Goal: Entertainment & Leisure: Consume media (video, audio)

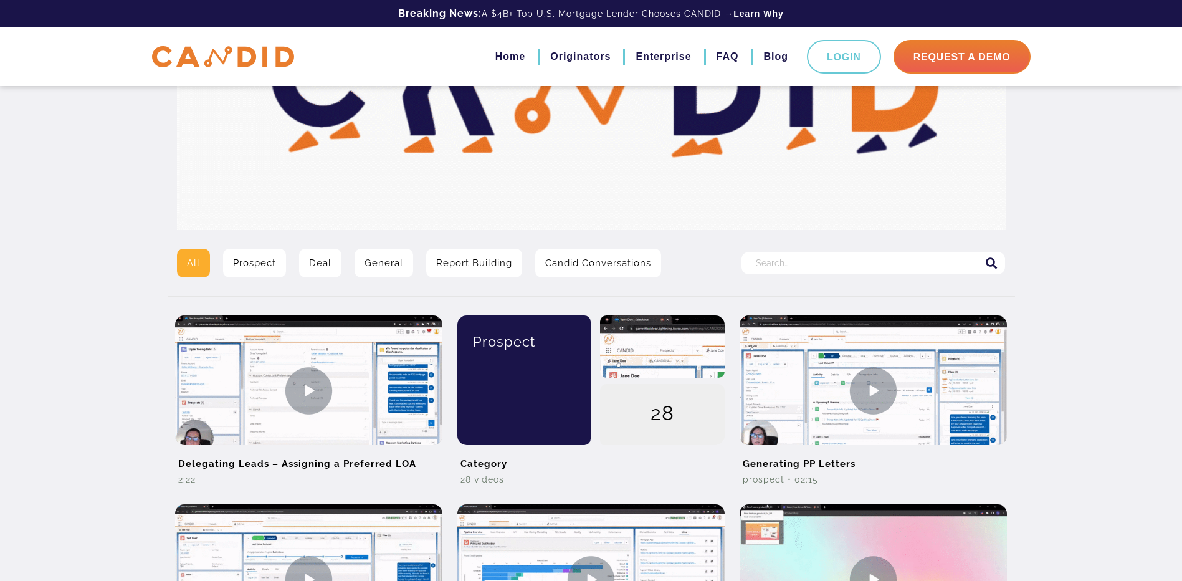
scroll to position [125, 0]
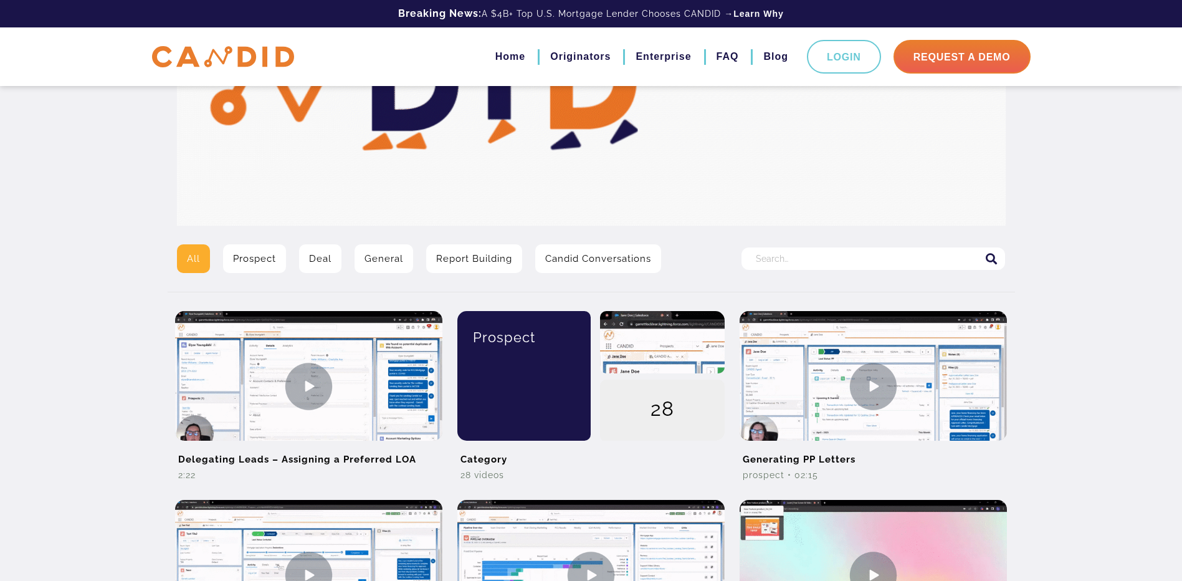
click at [318, 259] on link "Deal" at bounding box center [320, 258] width 42 height 29
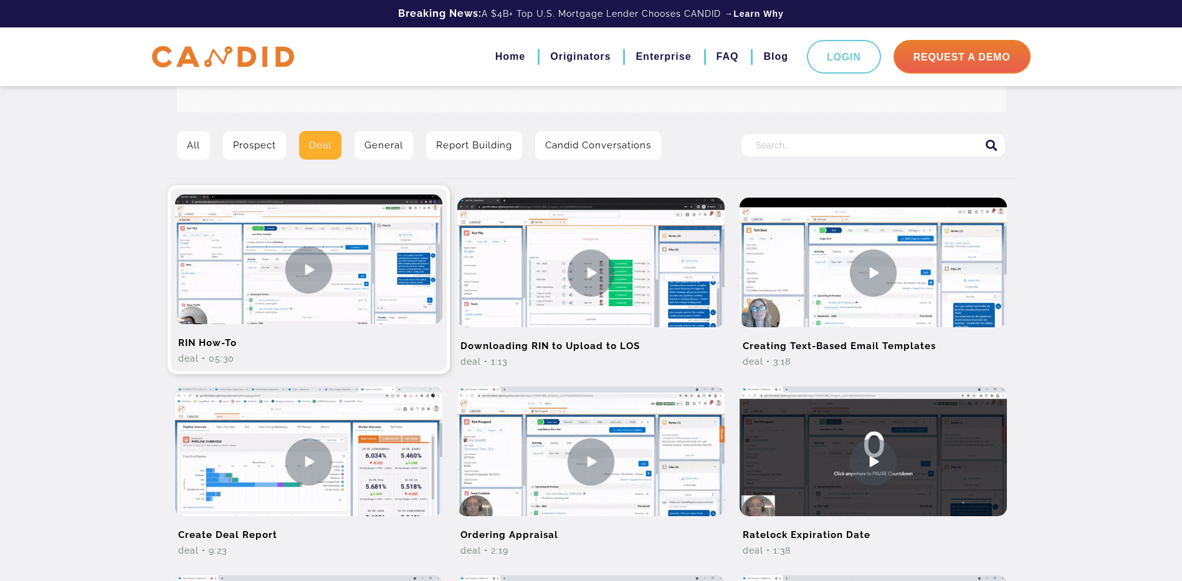
scroll to position [125, 0]
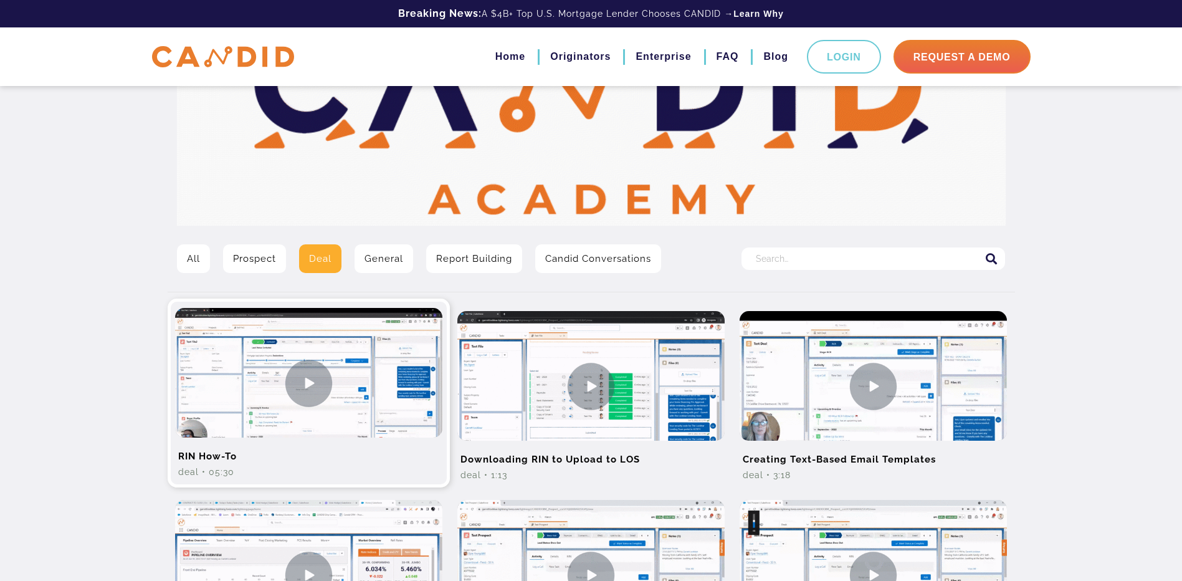
click at [313, 382] on img at bounding box center [308, 383] width 267 height 150
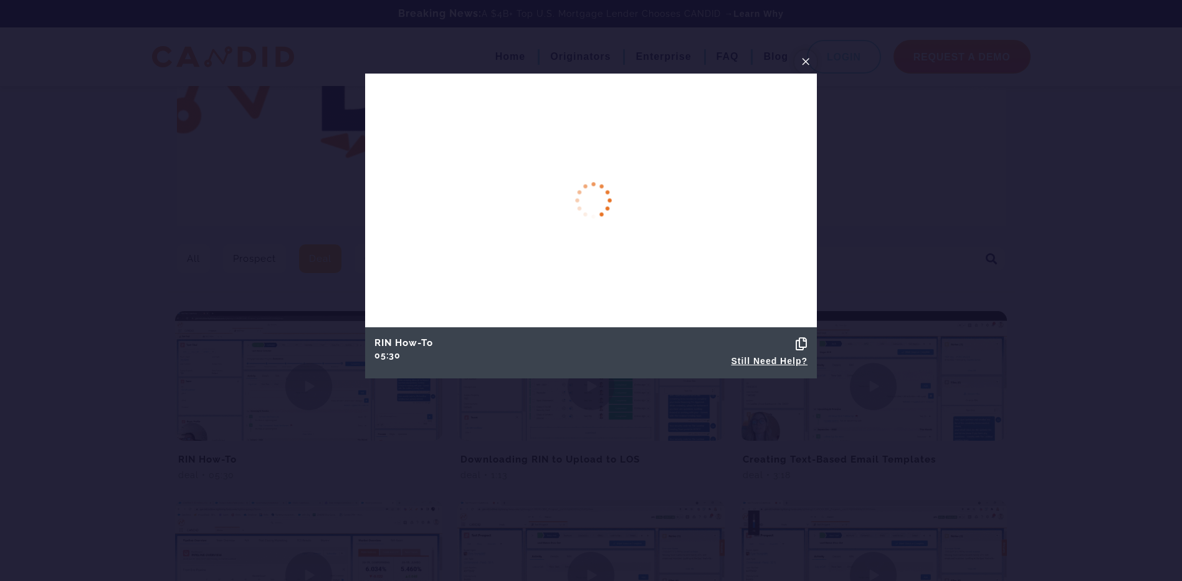
click at [803, 59] on span "×" at bounding box center [805, 61] width 10 height 19
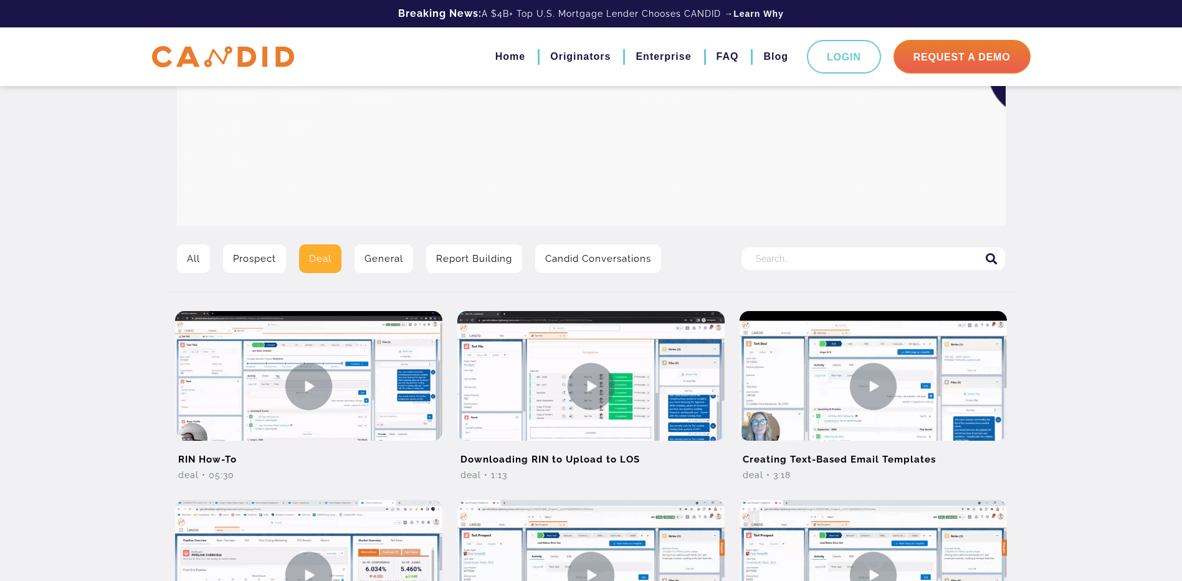
click at [369, 266] on link "General" at bounding box center [383, 258] width 59 height 29
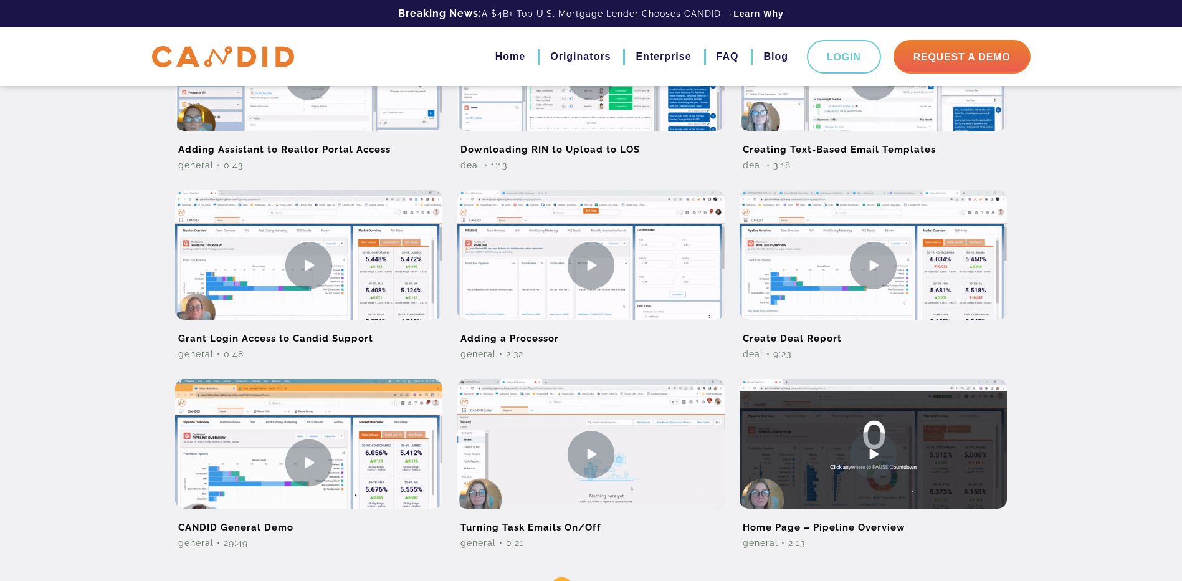
scroll to position [780, 0]
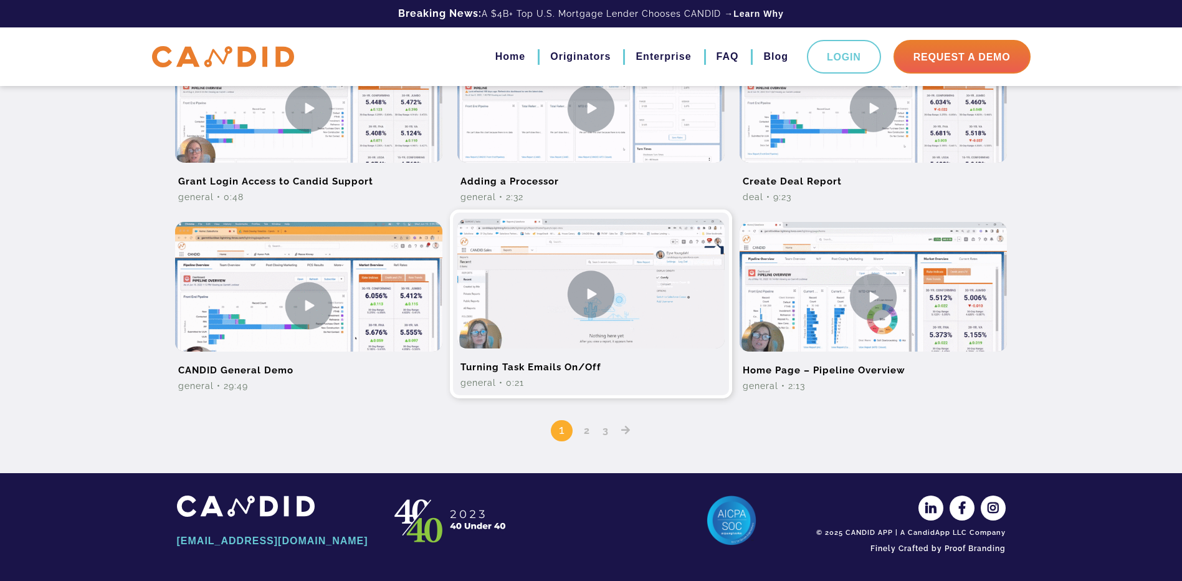
click at [601, 306] on img at bounding box center [590, 294] width 267 height 150
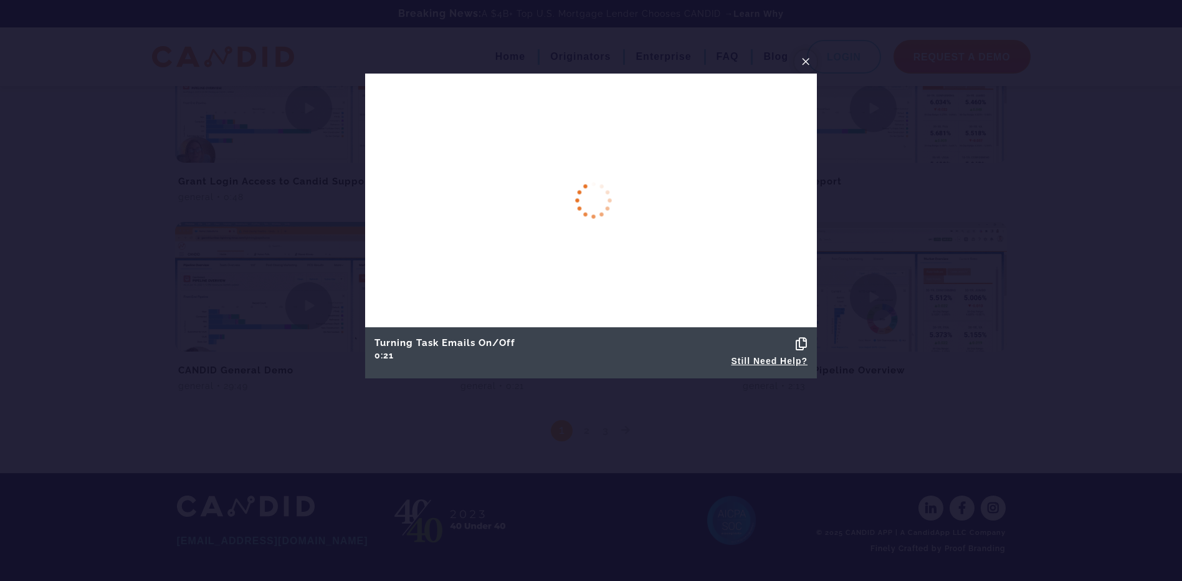
click at [807, 60] on span "×" at bounding box center [805, 61] width 10 height 19
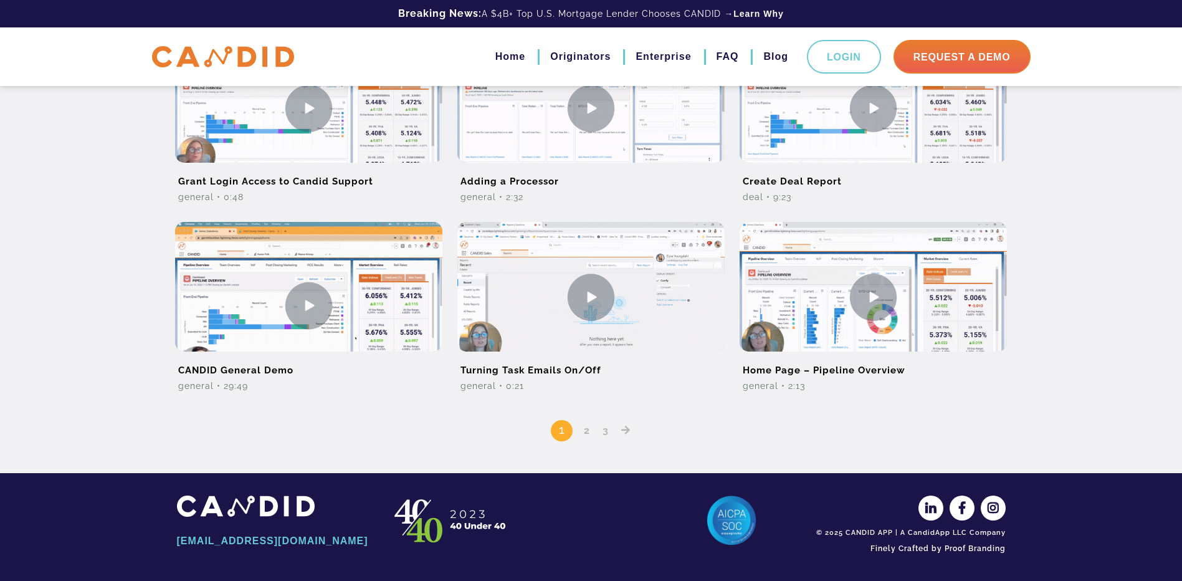
click at [587, 432] on link "2" at bounding box center [586, 430] width 15 height 12
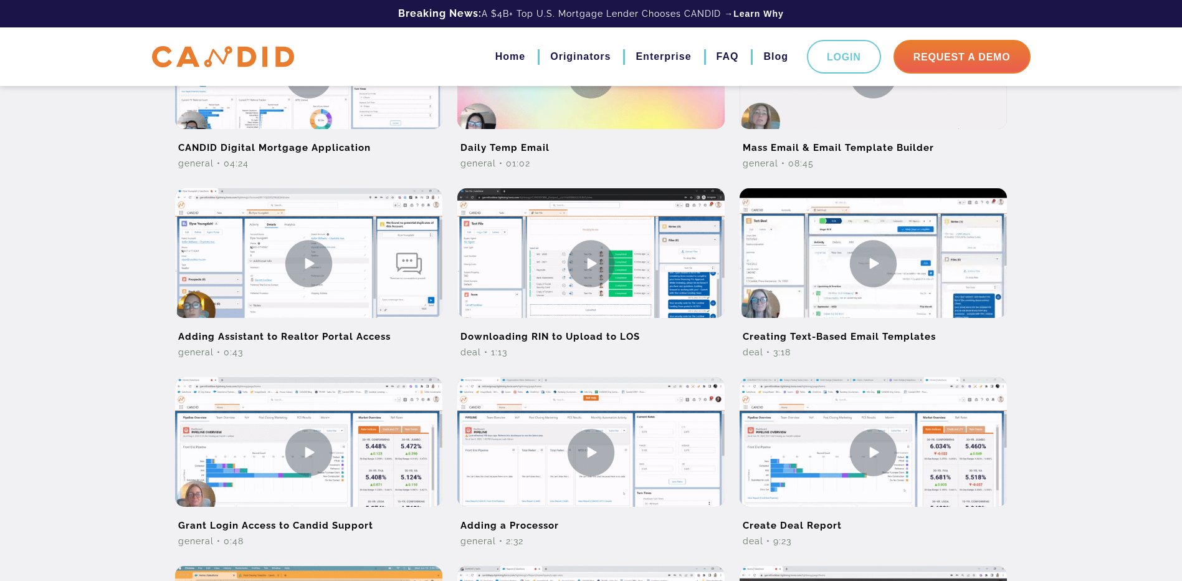
scroll to position [747, 0]
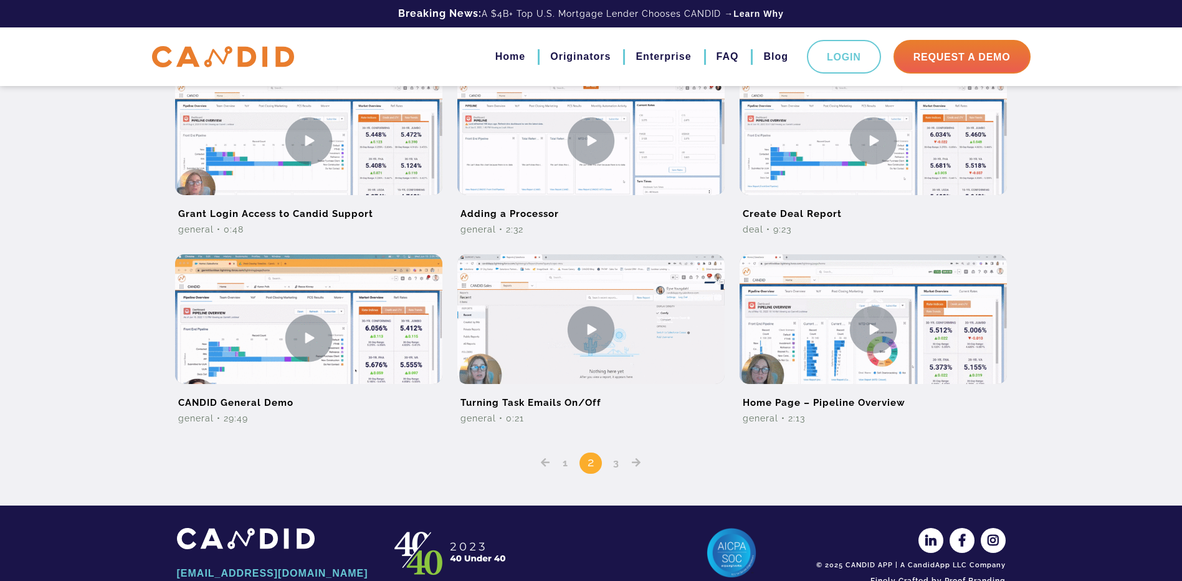
click at [620, 467] on link "3" at bounding box center [616, 463] width 15 height 12
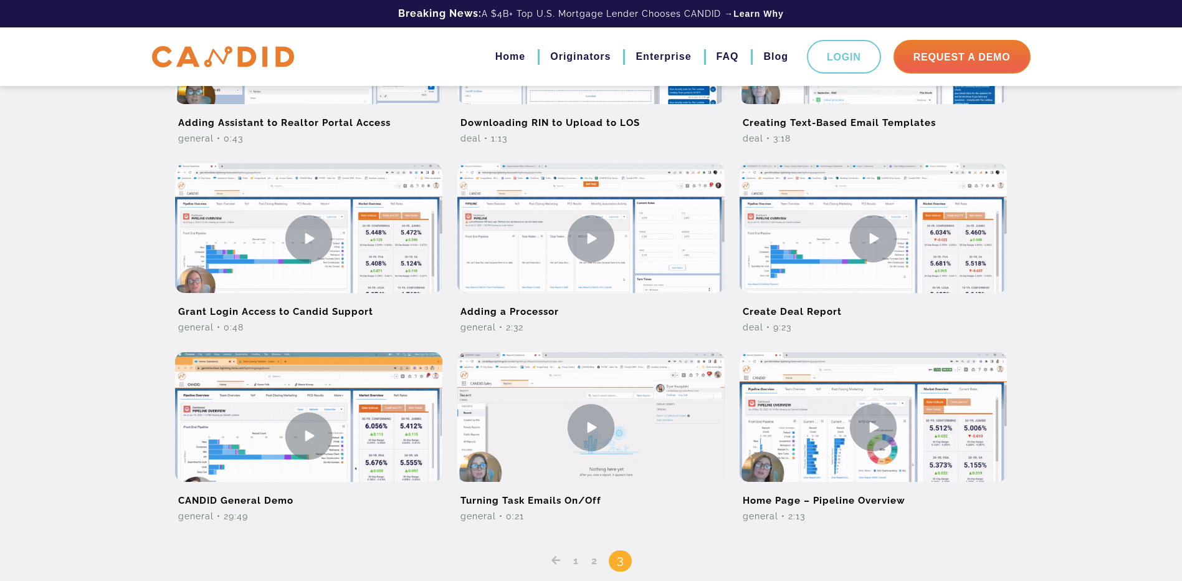
scroll to position [685, 0]
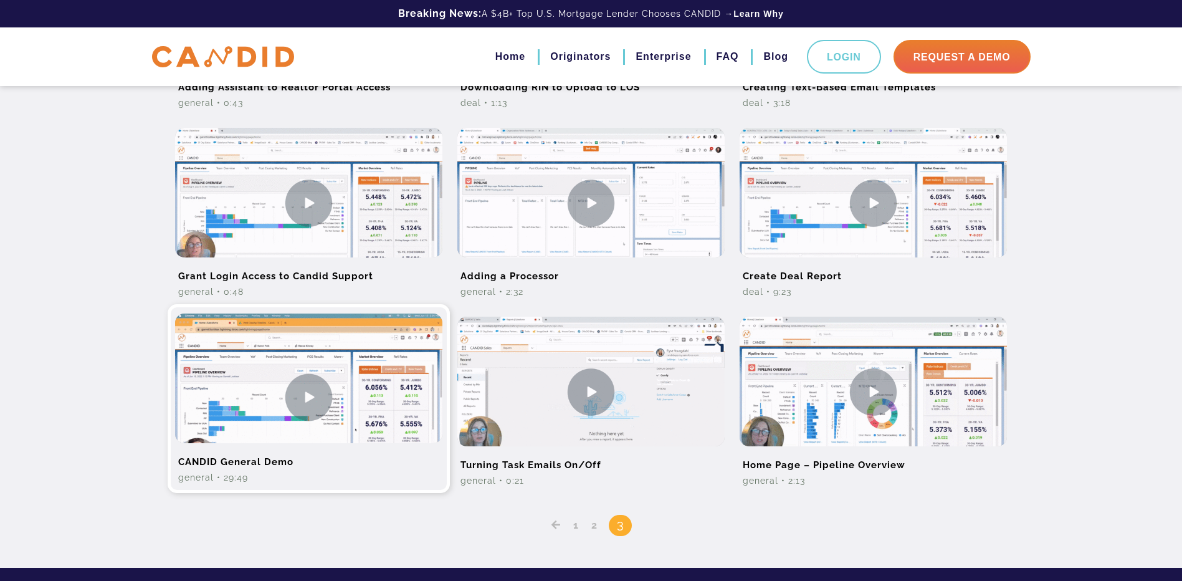
click at [316, 397] on img at bounding box center [308, 396] width 267 height 167
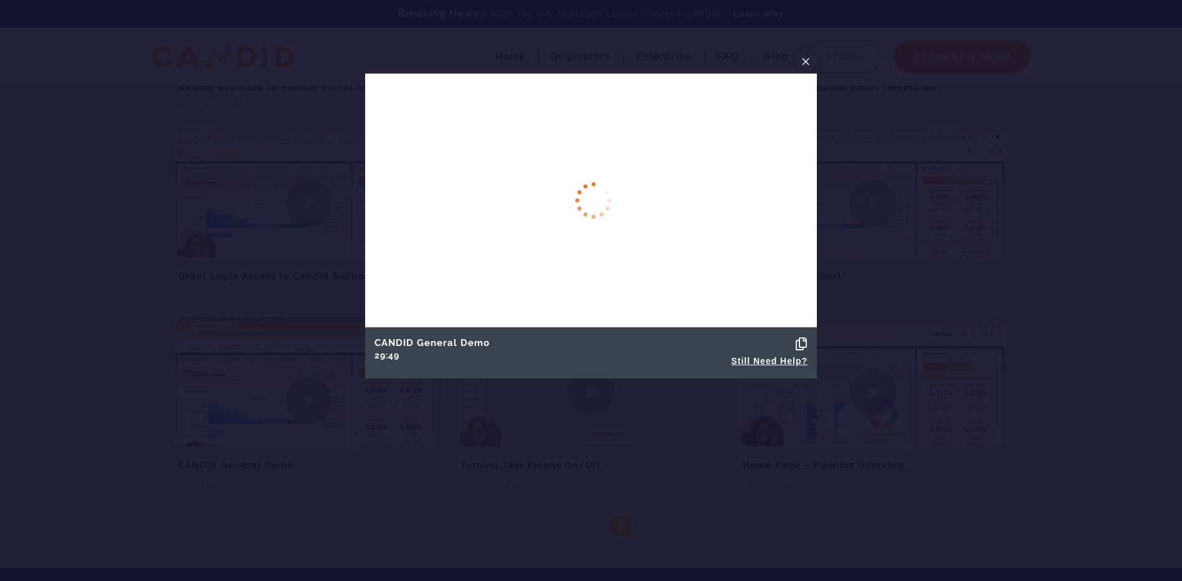
click at [808, 62] on span "×" at bounding box center [805, 61] width 10 height 19
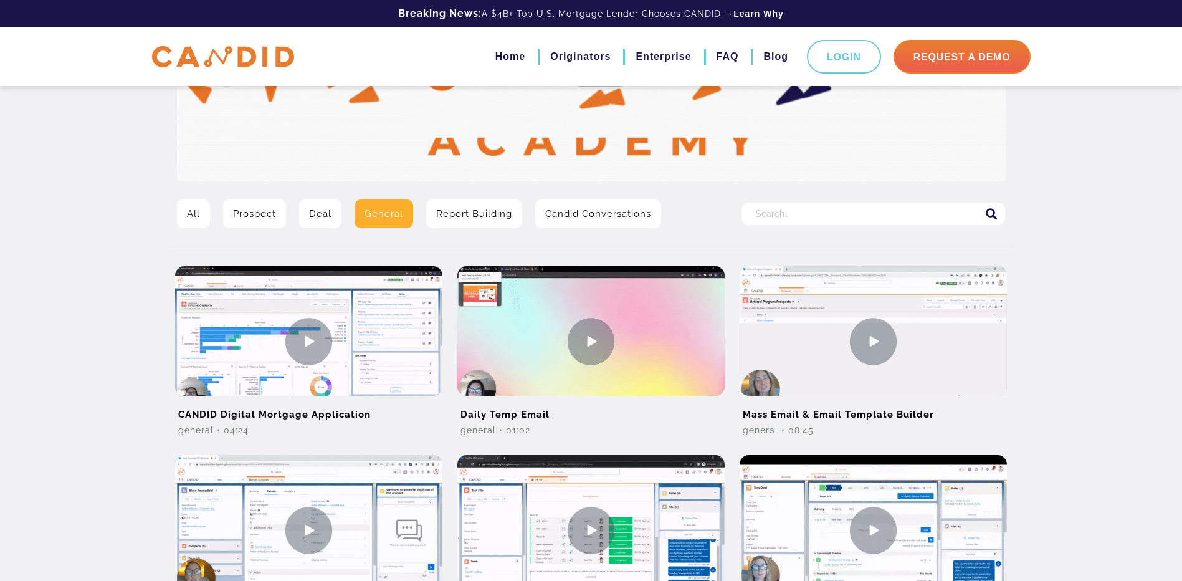
scroll to position [157, 0]
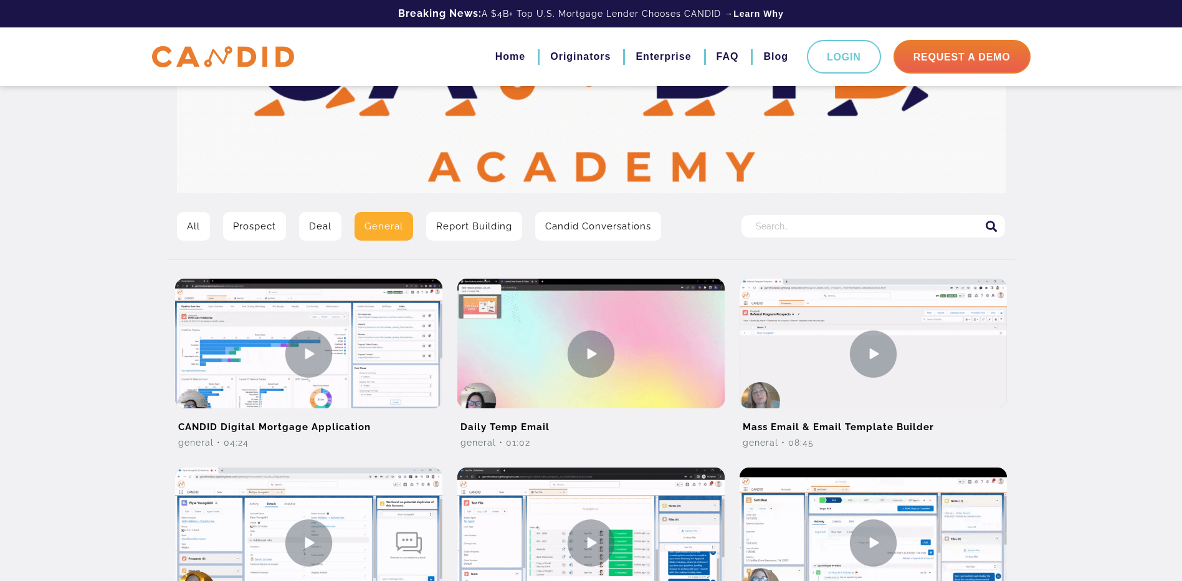
click at [617, 224] on link "Candid Conversations" at bounding box center [598, 226] width 126 height 29
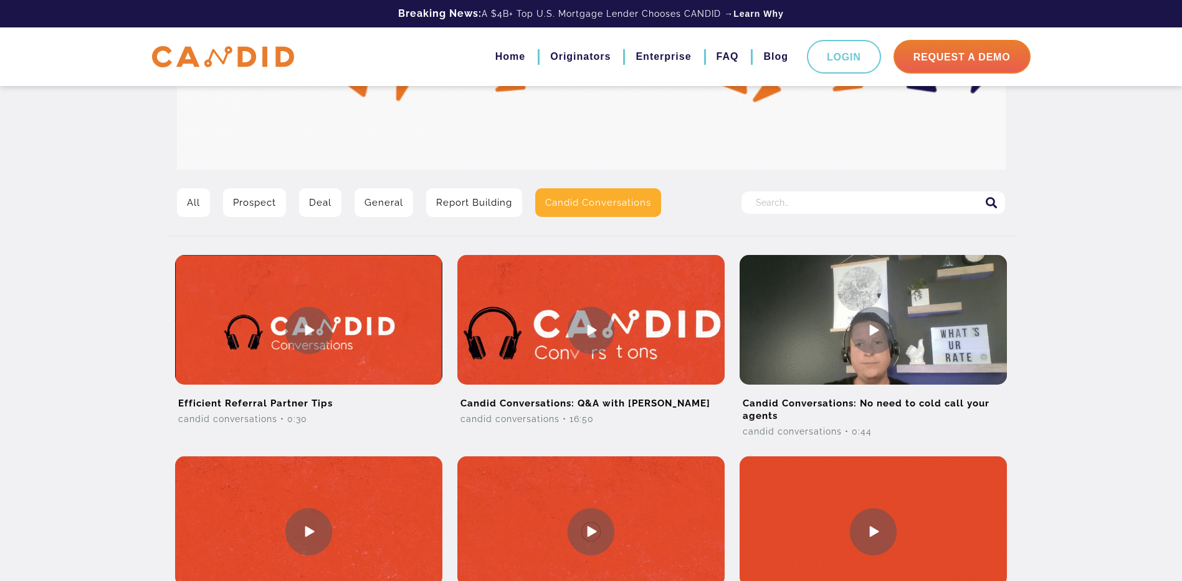
scroll to position [13, 0]
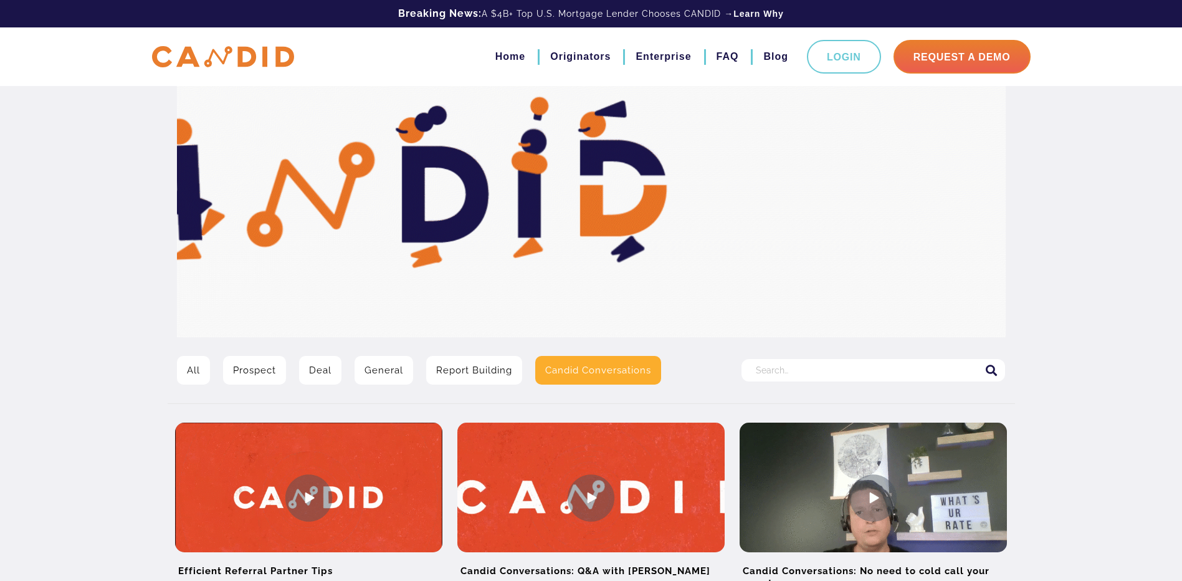
click at [470, 377] on link "Report Building" at bounding box center [474, 370] width 96 height 29
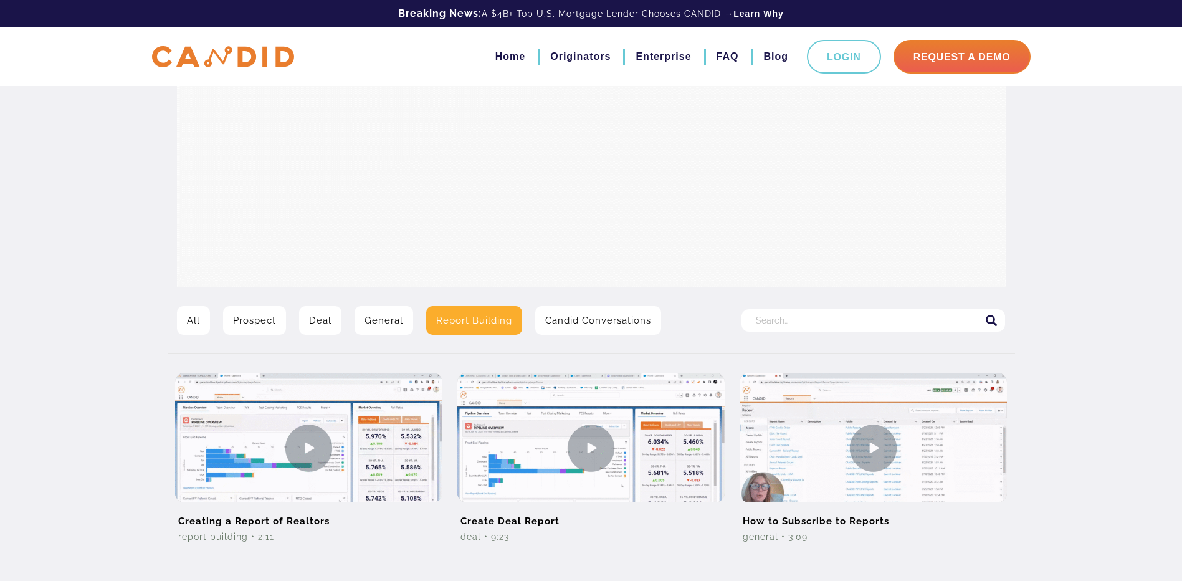
scroll to position [173, 0]
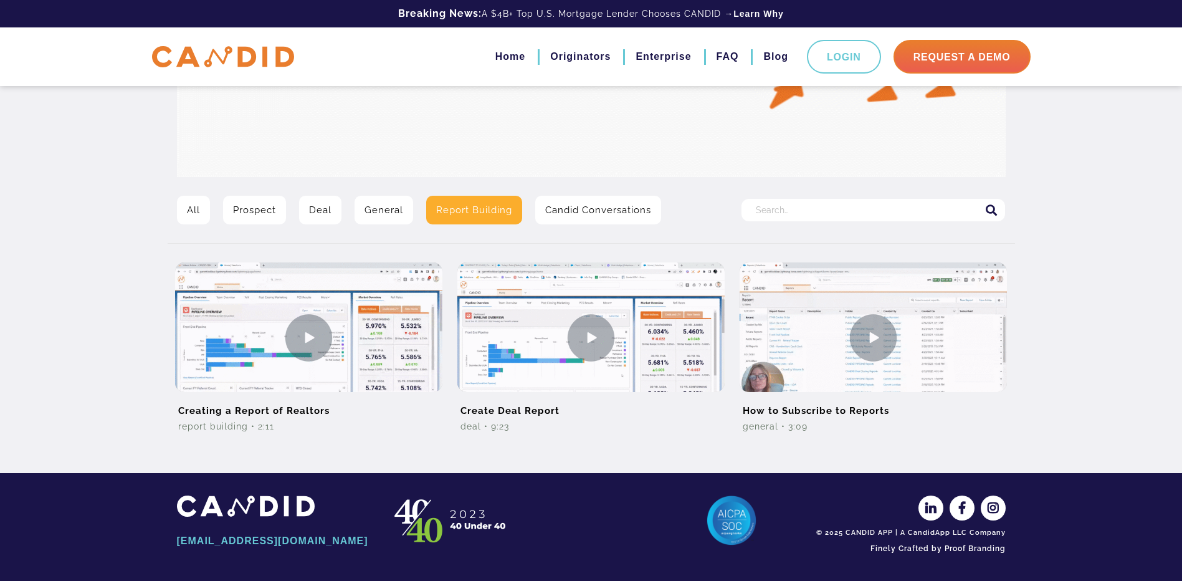
click at [379, 208] on link "General" at bounding box center [383, 210] width 59 height 29
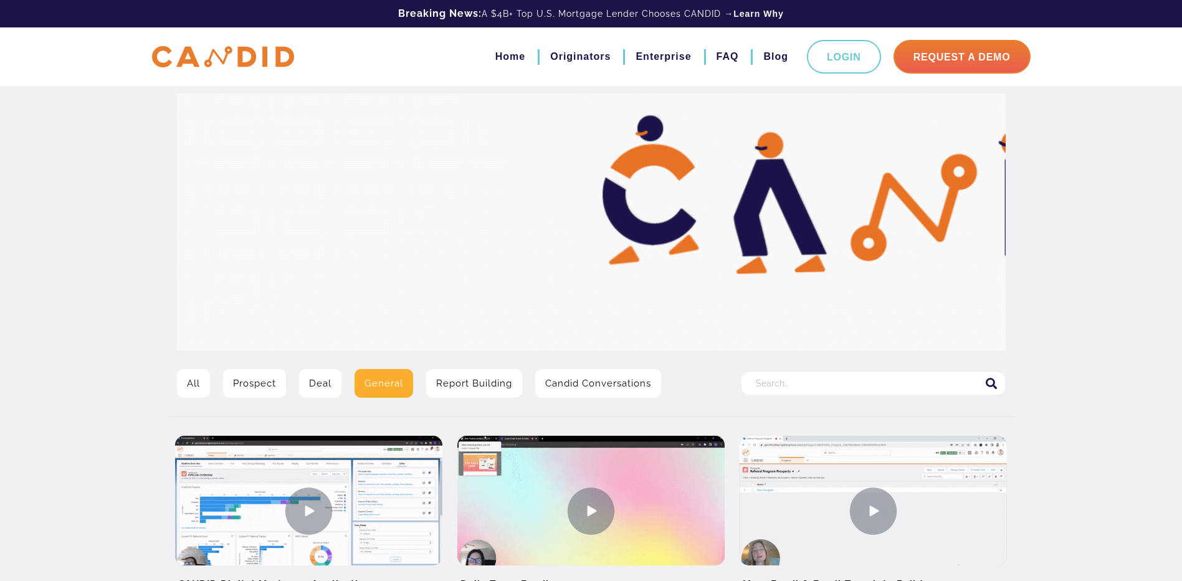
scroll to position [187, 0]
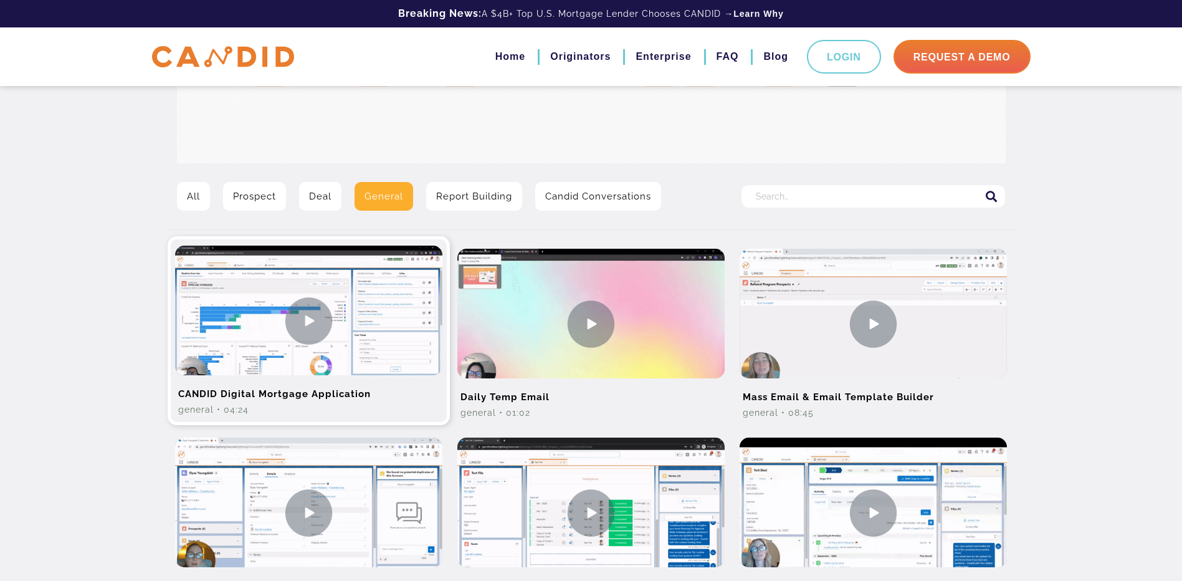
click at [318, 320] on img at bounding box center [308, 320] width 267 height 150
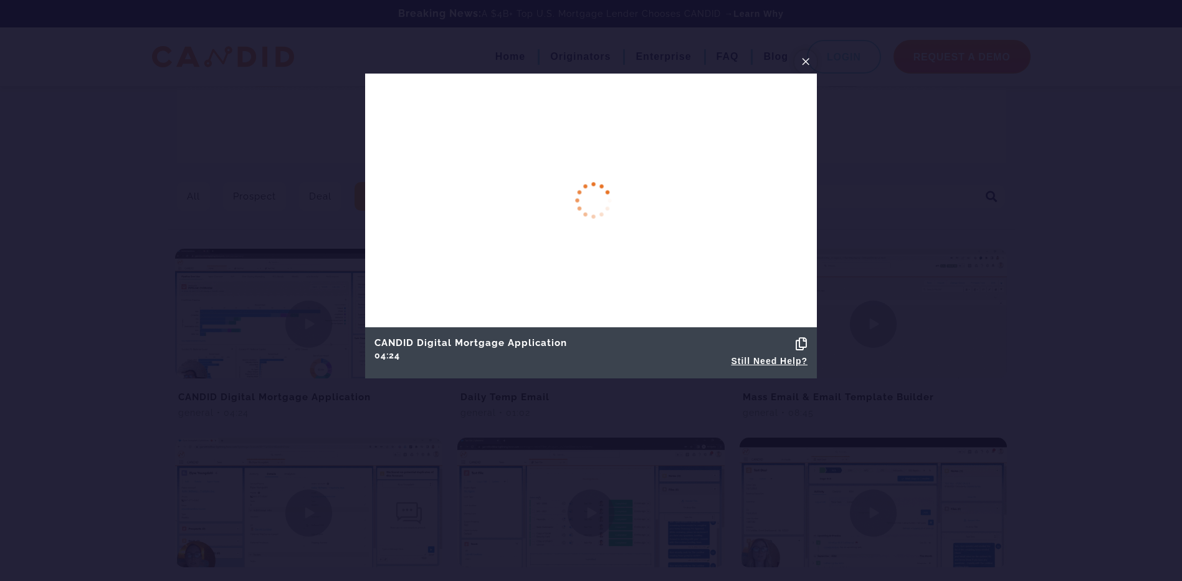
drag, startPoint x: 807, startPoint y: 59, endPoint x: 802, endPoint y: 73, distance: 14.6
click at [807, 59] on span "×" at bounding box center [805, 61] width 10 height 19
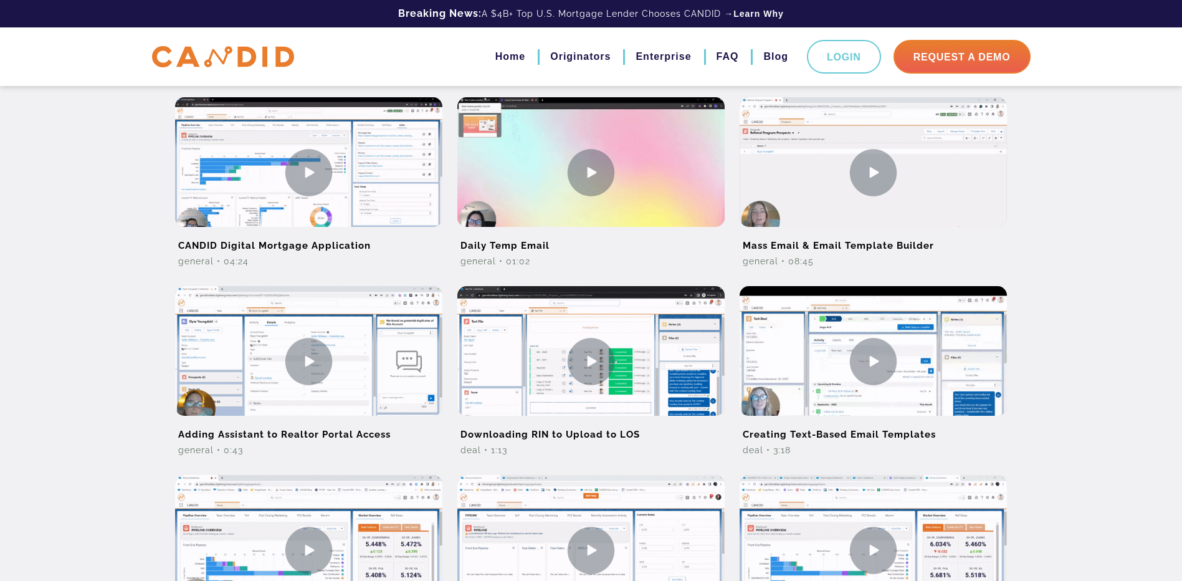
scroll to position [374, 0]
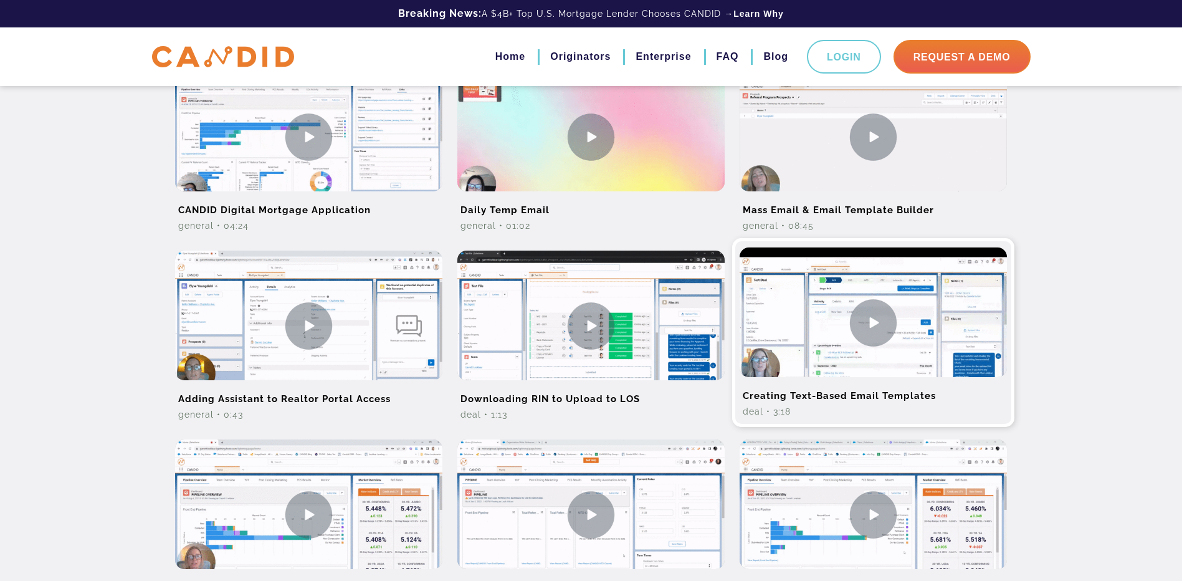
click at [875, 324] on img at bounding box center [872, 322] width 267 height 150
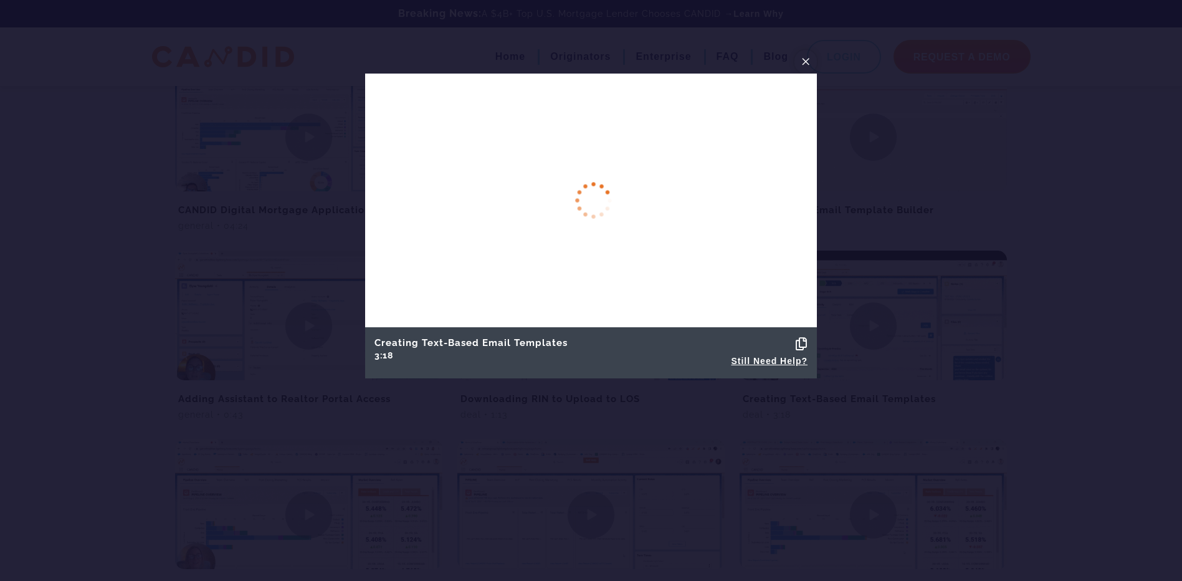
click at [802, 62] on span "×" at bounding box center [805, 61] width 10 height 19
